Goal: Task Accomplishment & Management: Manage account settings

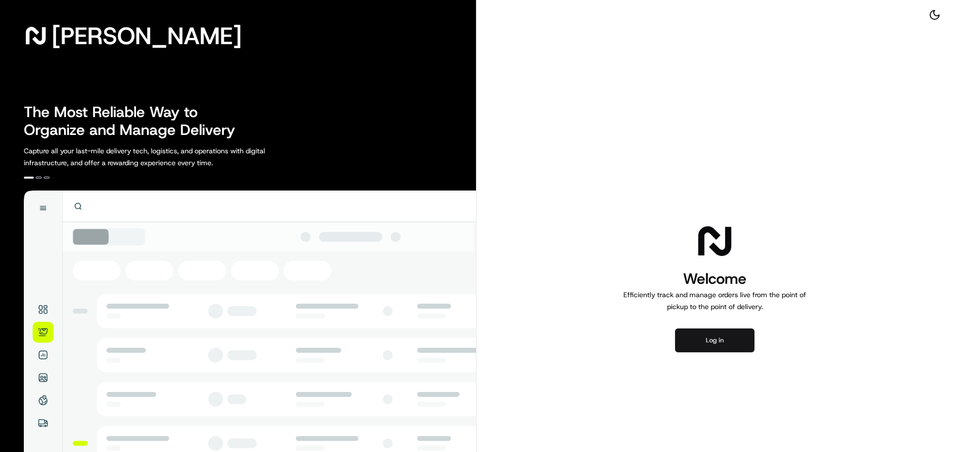
click at [710, 342] on button "Log in" at bounding box center [714, 341] width 79 height 24
